Goal: Information Seeking & Learning: Understand process/instructions

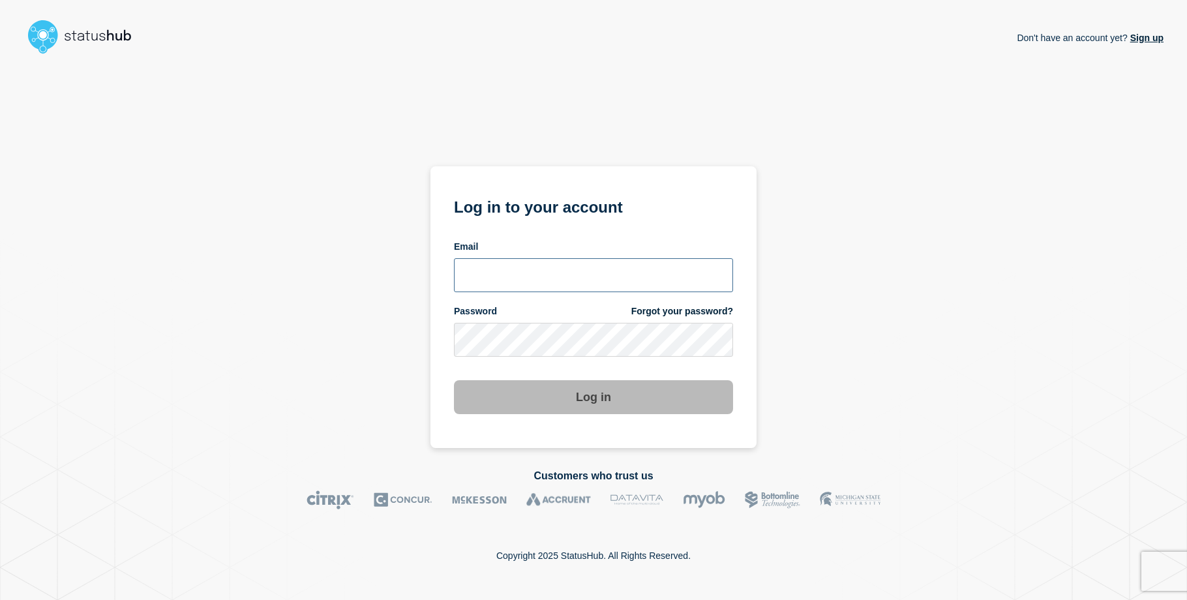
click at [497, 277] on input "email input" at bounding box center [593, 275] width 279 height 34
type input "[EMAIL_ADDRESS][DOMAIN_NAME]"
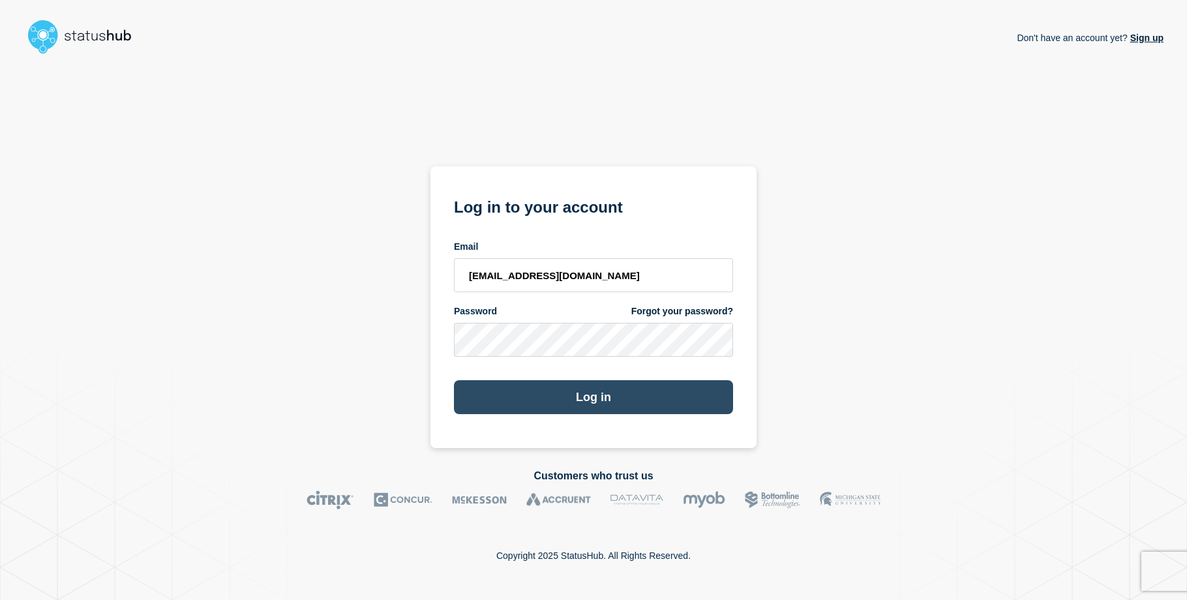
click at [488, 387] on button "Log in" at bounding box center [593, 397] width 279 height 34
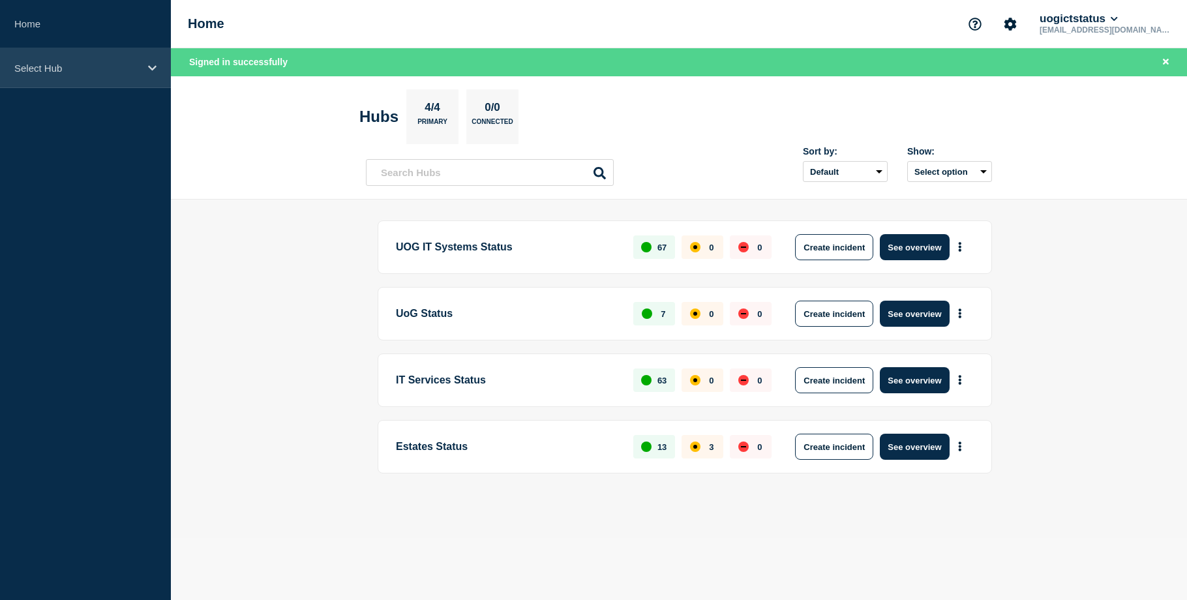
click at [156, 65] on icon at bounding box center [152, 68] width 8 height 10
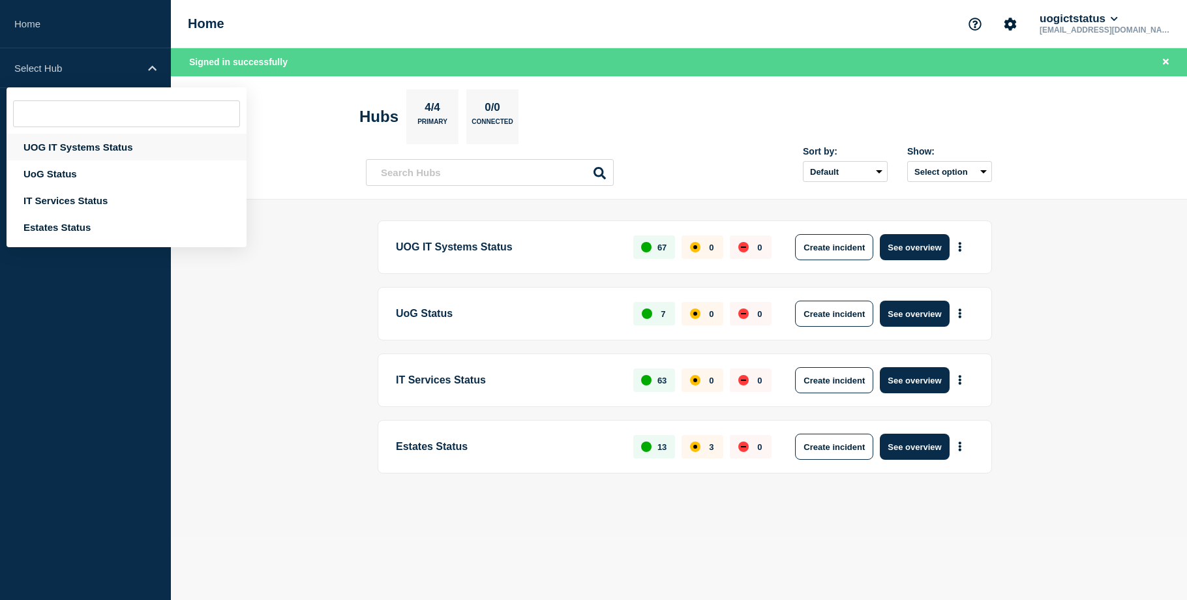
click at [91, 149] on div "UOG IT Systems Status" at bounding box center [127, 147] width 240 height 27
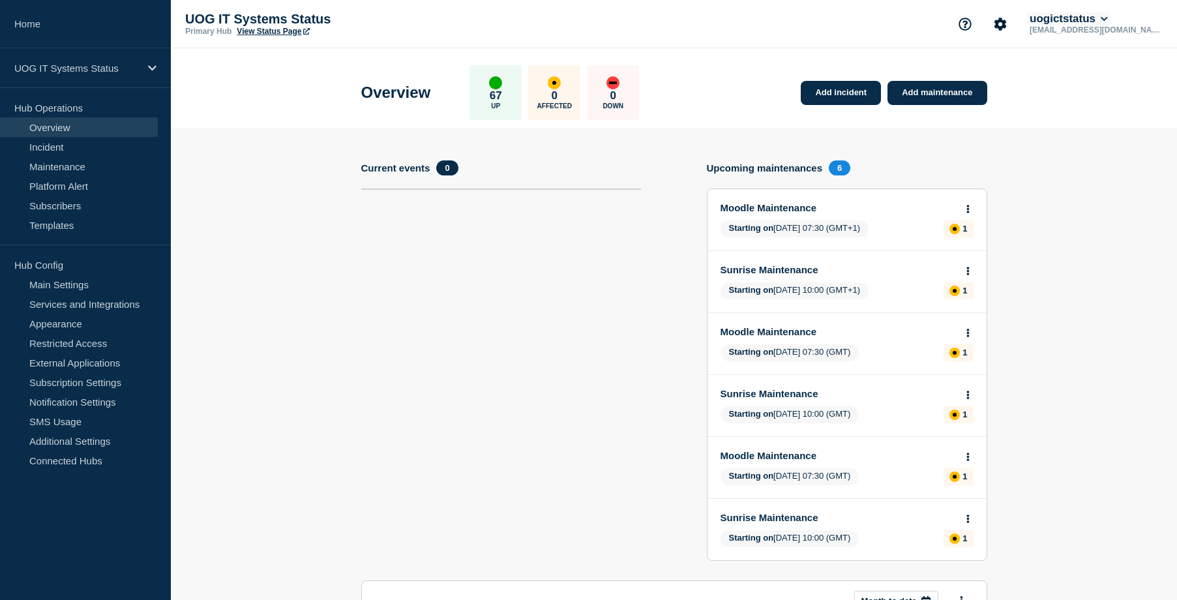
click at [1107, 20] on icon at bounding box center [1103, 19] width 7 height 4
click at [1007, 20] on icon "Account settings" at bounding box center [1000, 24] width 12 height 12
click at [971, 26] on icon "Support" at bounding box center [964, 24] width 13 height 13
click at [997, 76] on link "Help Guides" at bounding box center [992, 77] width 54 height 11
click at [1110, 18] on button "uogictstatus" at bounding box center [1068, 18] width 83 height 13
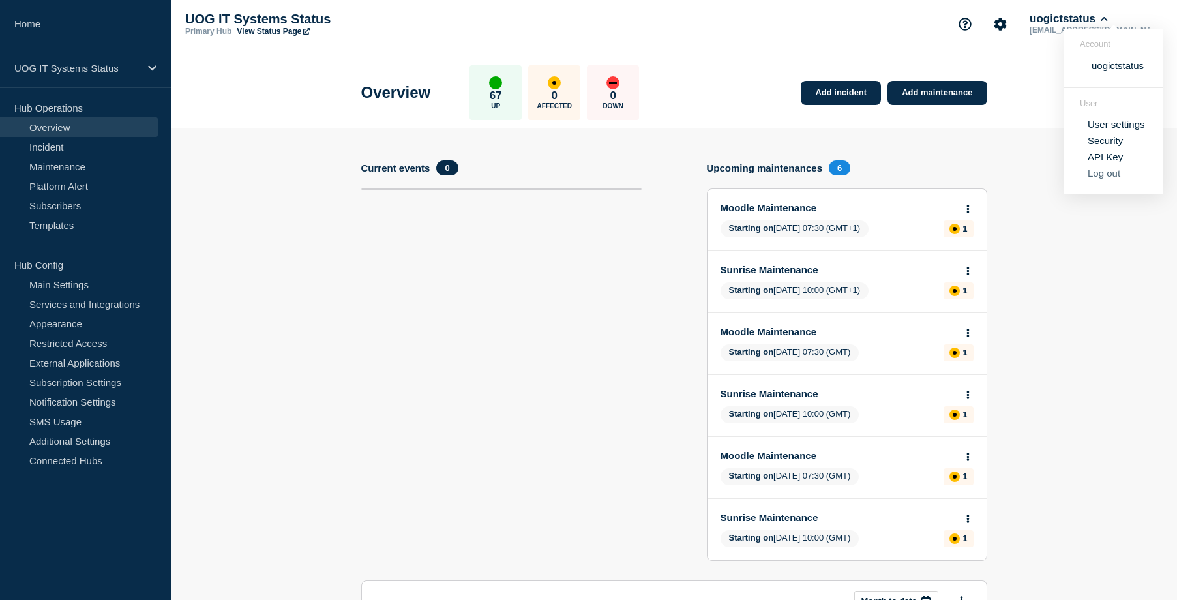
click at [1119, 173] on button "Log out" at bounding box center [1103, 173] width 33 height 11
